Goal: Use online tool/utility: Use online tool/utility

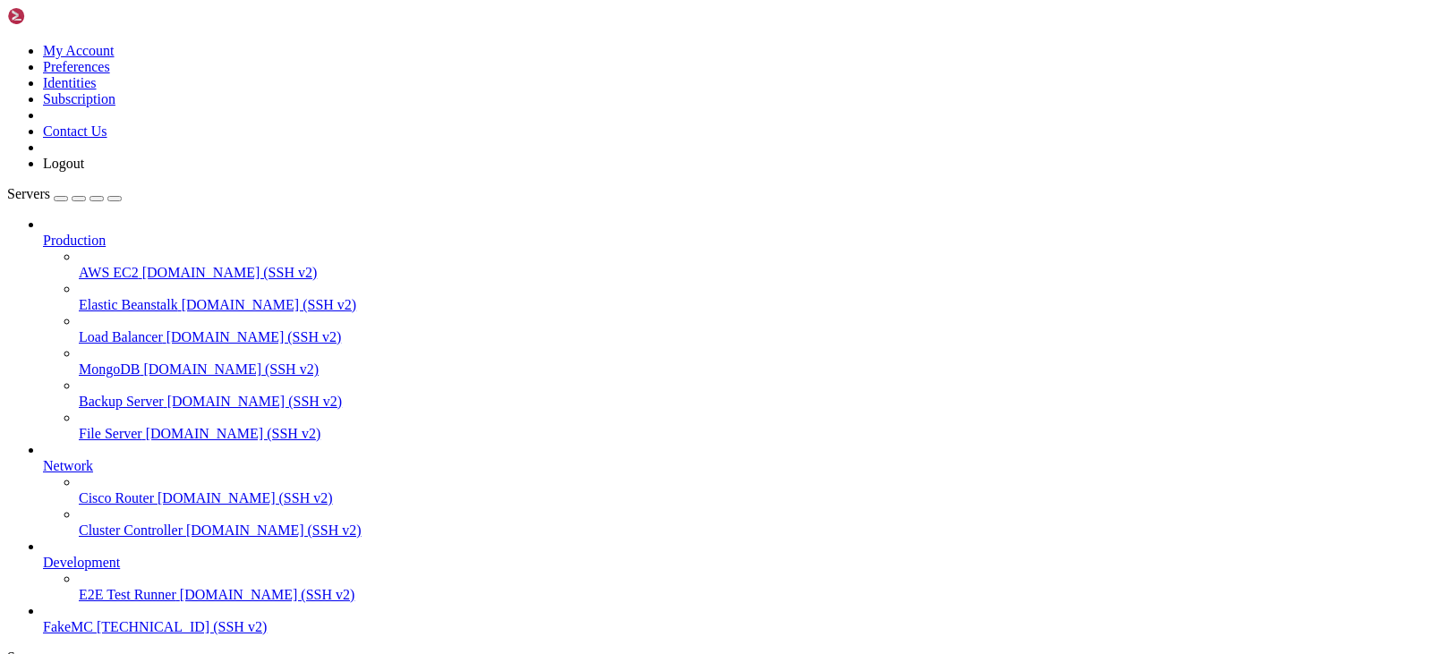
scroll to position [68, 0]
click at [93, 619] on span "FakeMC" at bounding box center [68, 626] width 50 height 15
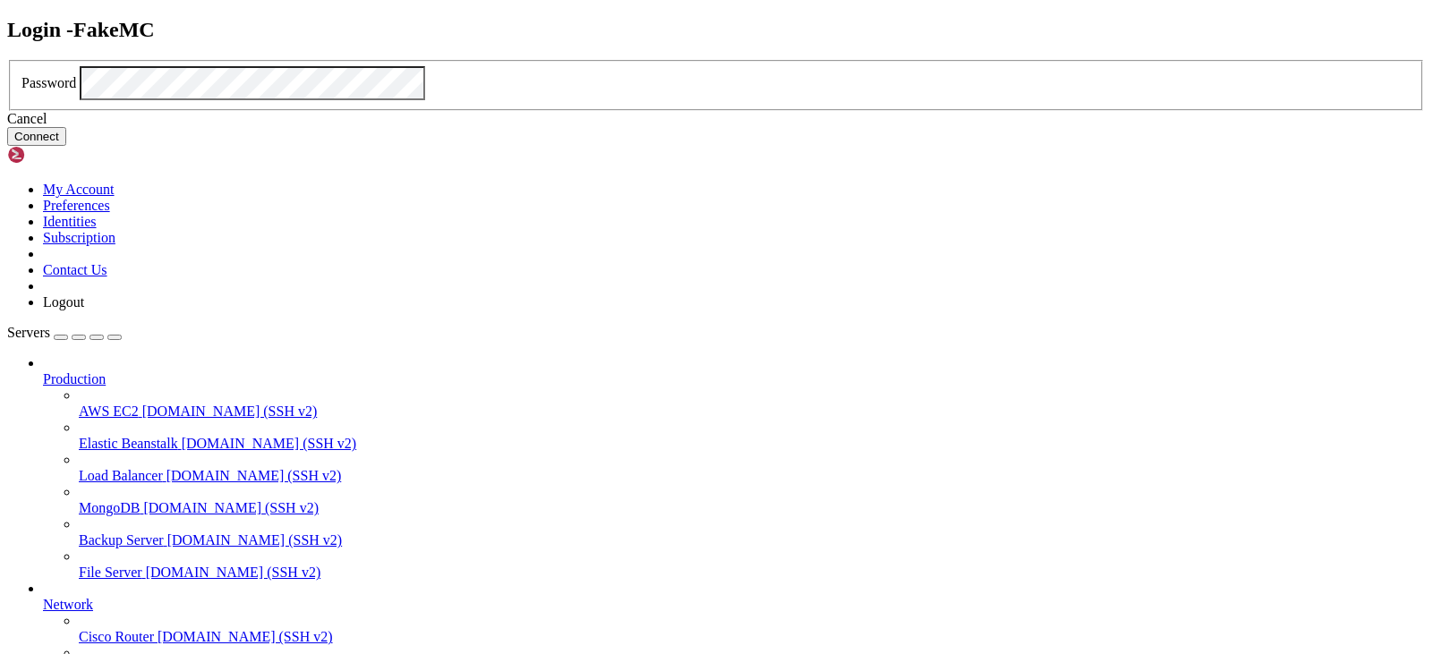
click at [66, 146] on button "Connect" at bounding box center [36, 136] width 59 height 19
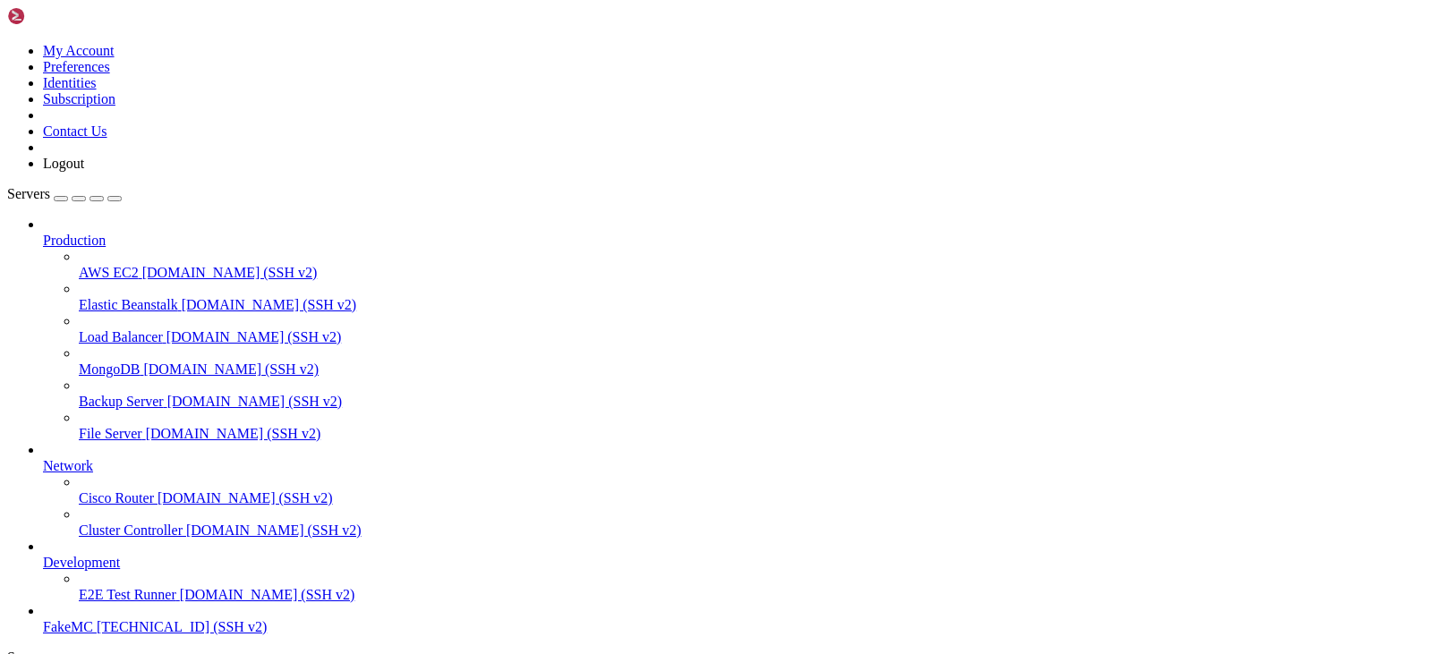
drag, startPoint x: 99, startPoint y: 1014, endPoint x: 193, endPoint y: 1020, distance: 94.1
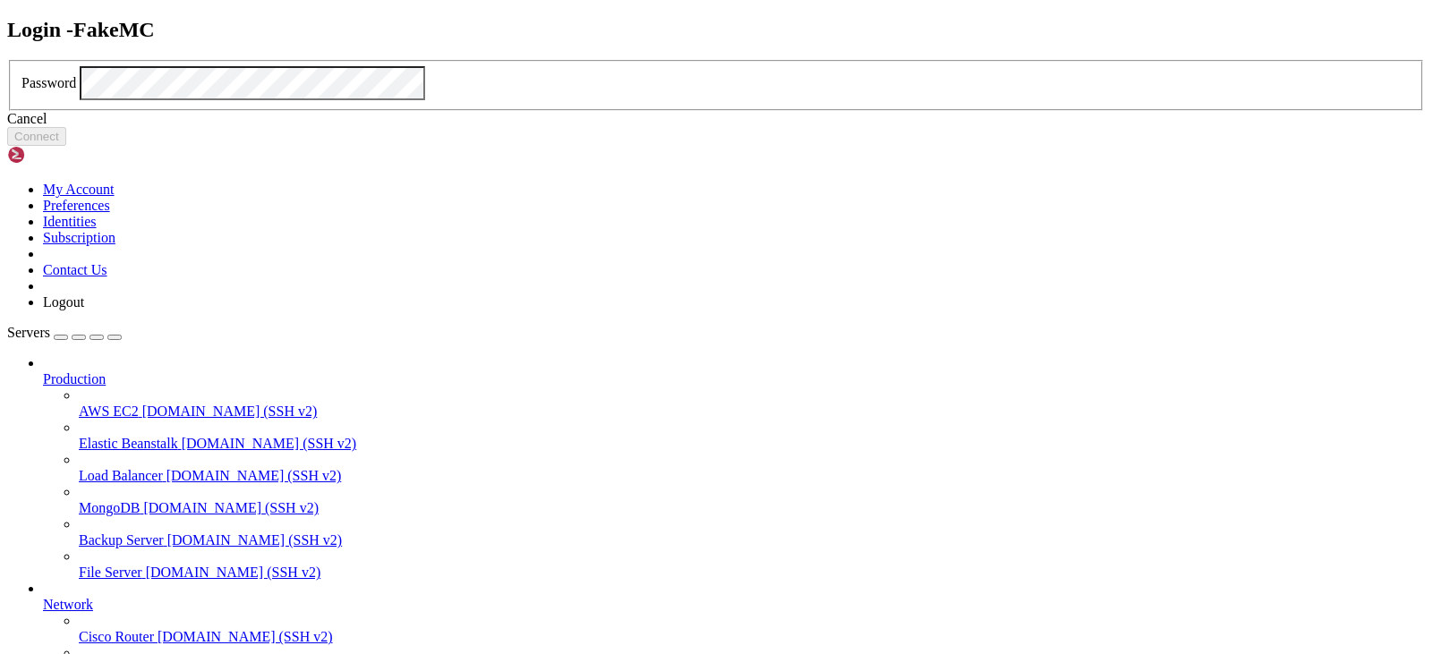
drag, startPoint x: 98, startPoint y: 1148, endPoint x: 193, endPoint y: 1154, distance: 95.1
click at [66, 146] on button "Connect" at bounding box center [36, 136] width 59 height 19
